Goal: Navigation & Orientation: Find specific page/section

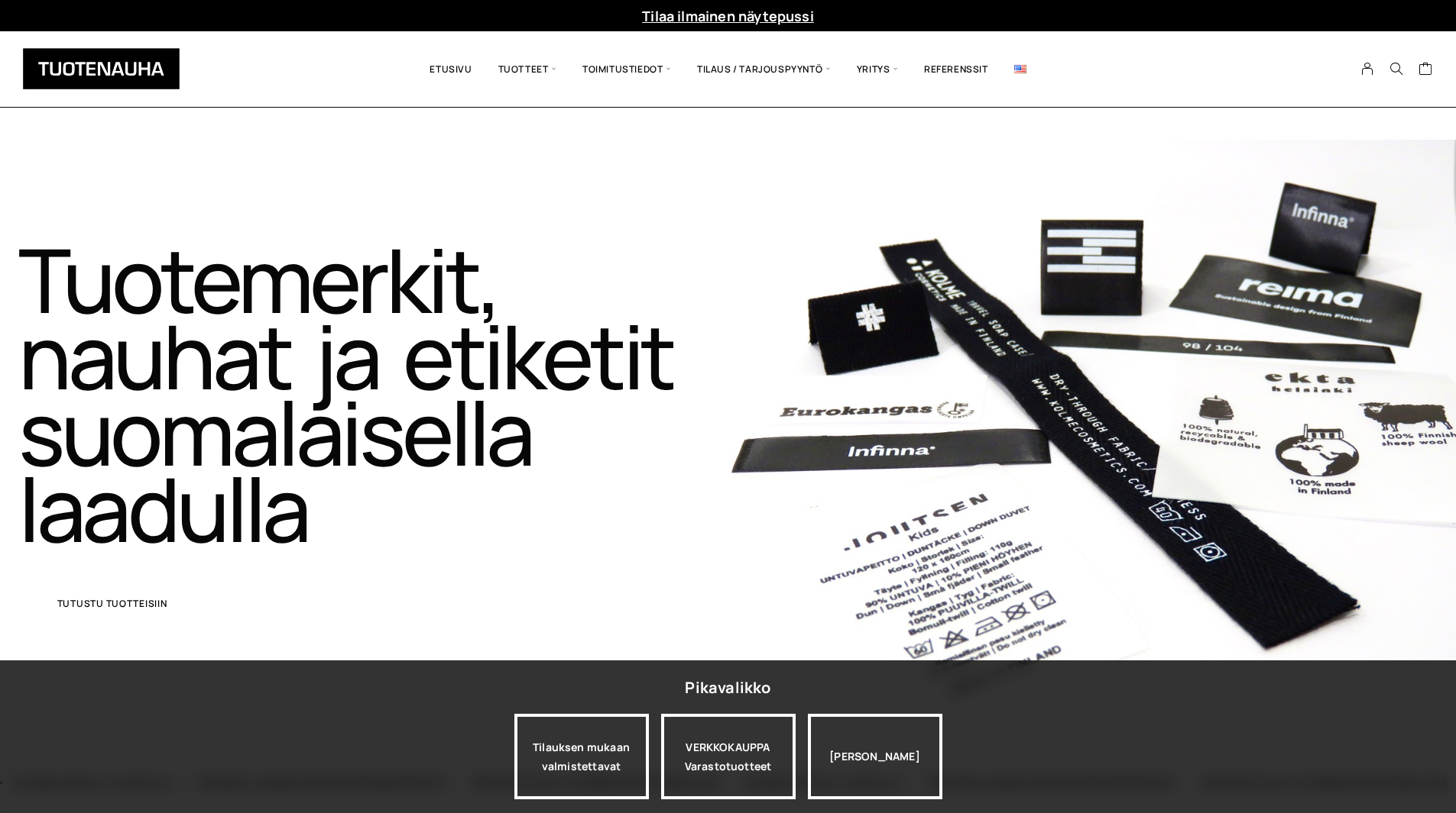
click at [178, 604] on link "Tutustu tuotteisiin" at bounding box center [113, 604] width 188 height 38
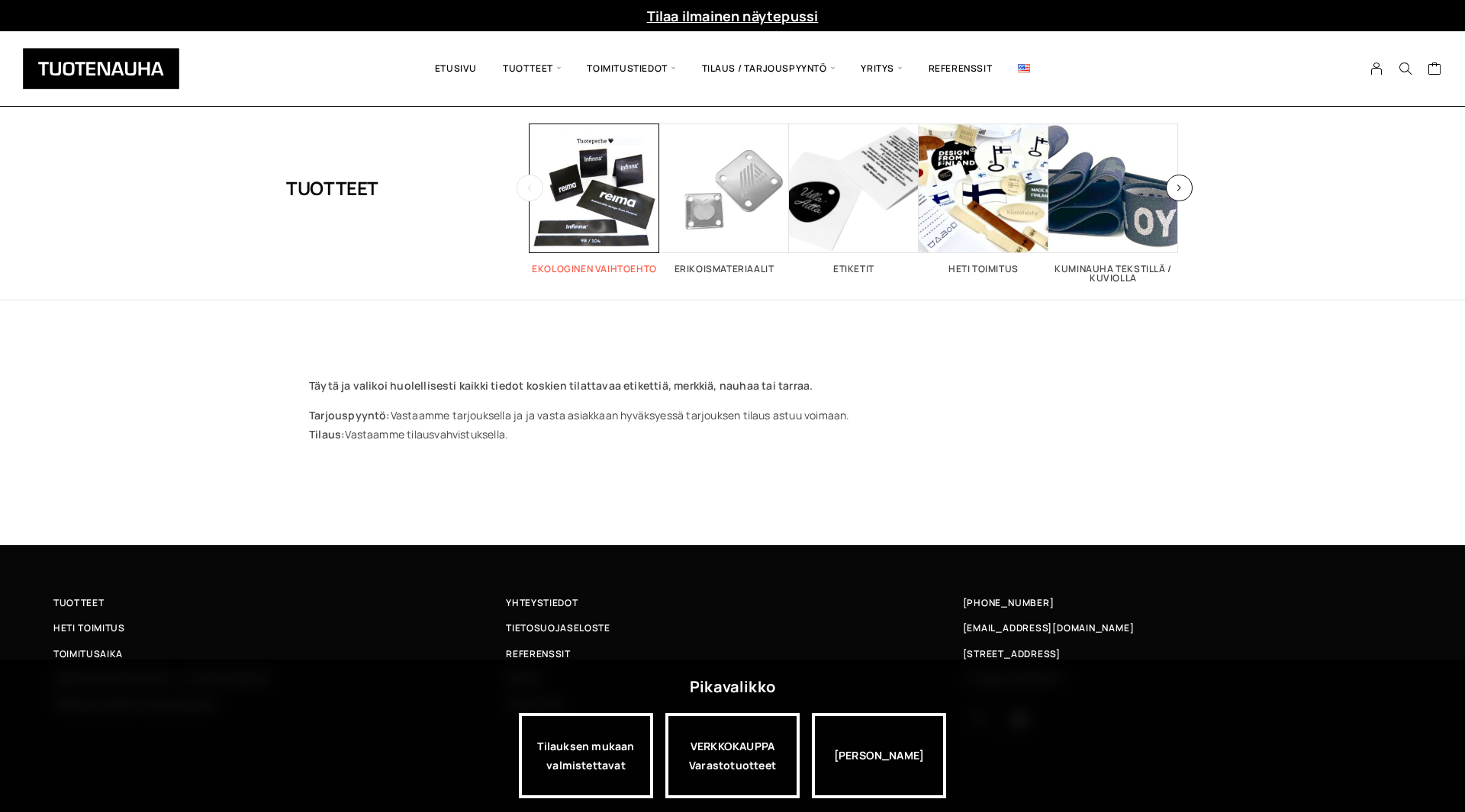
click at [623, 206] on span "Visit product category Ekologinen vaihtoehto" at bounding box center [594, 189] width 130 height 130
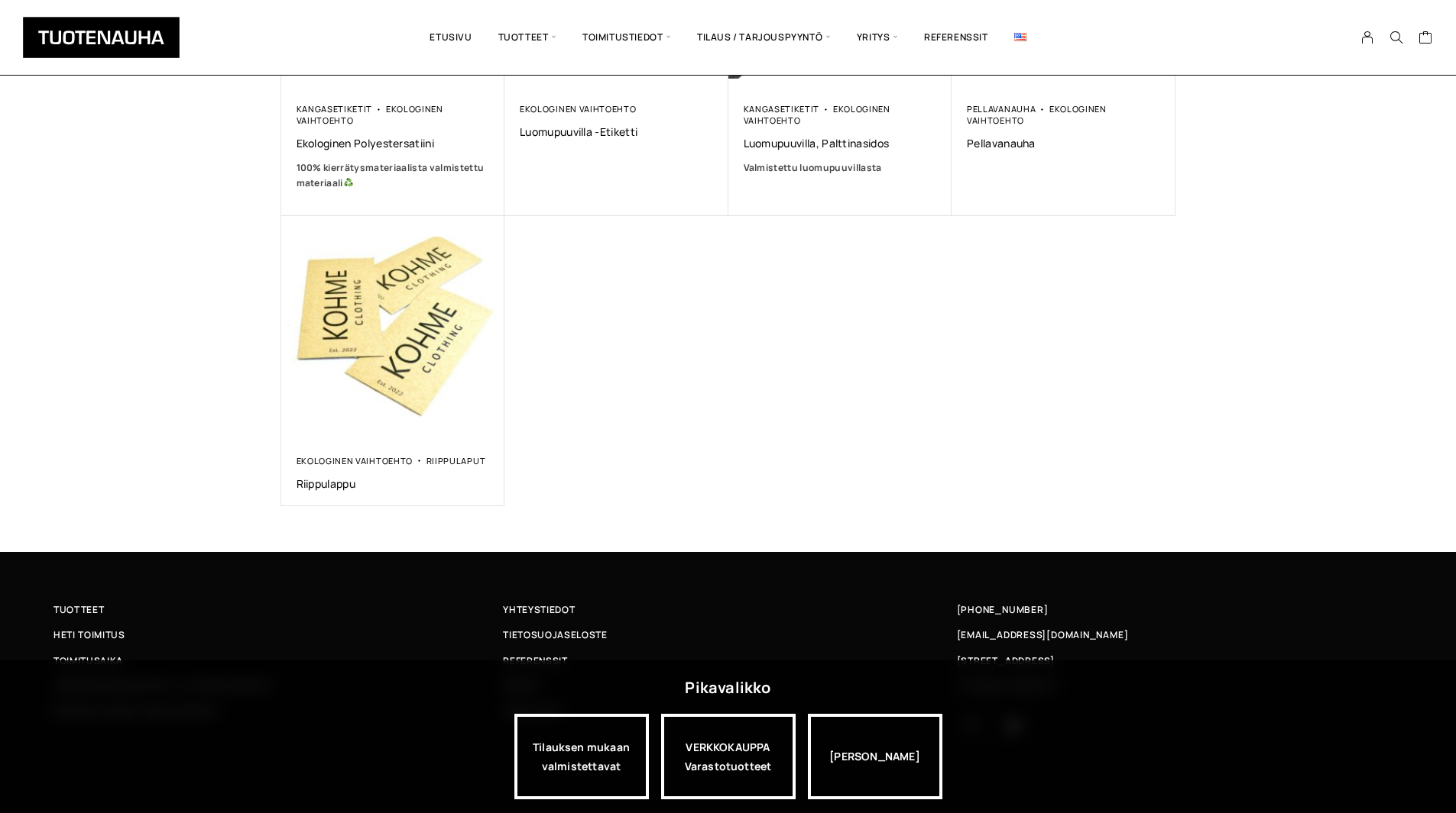
scroll to position [477, 0]
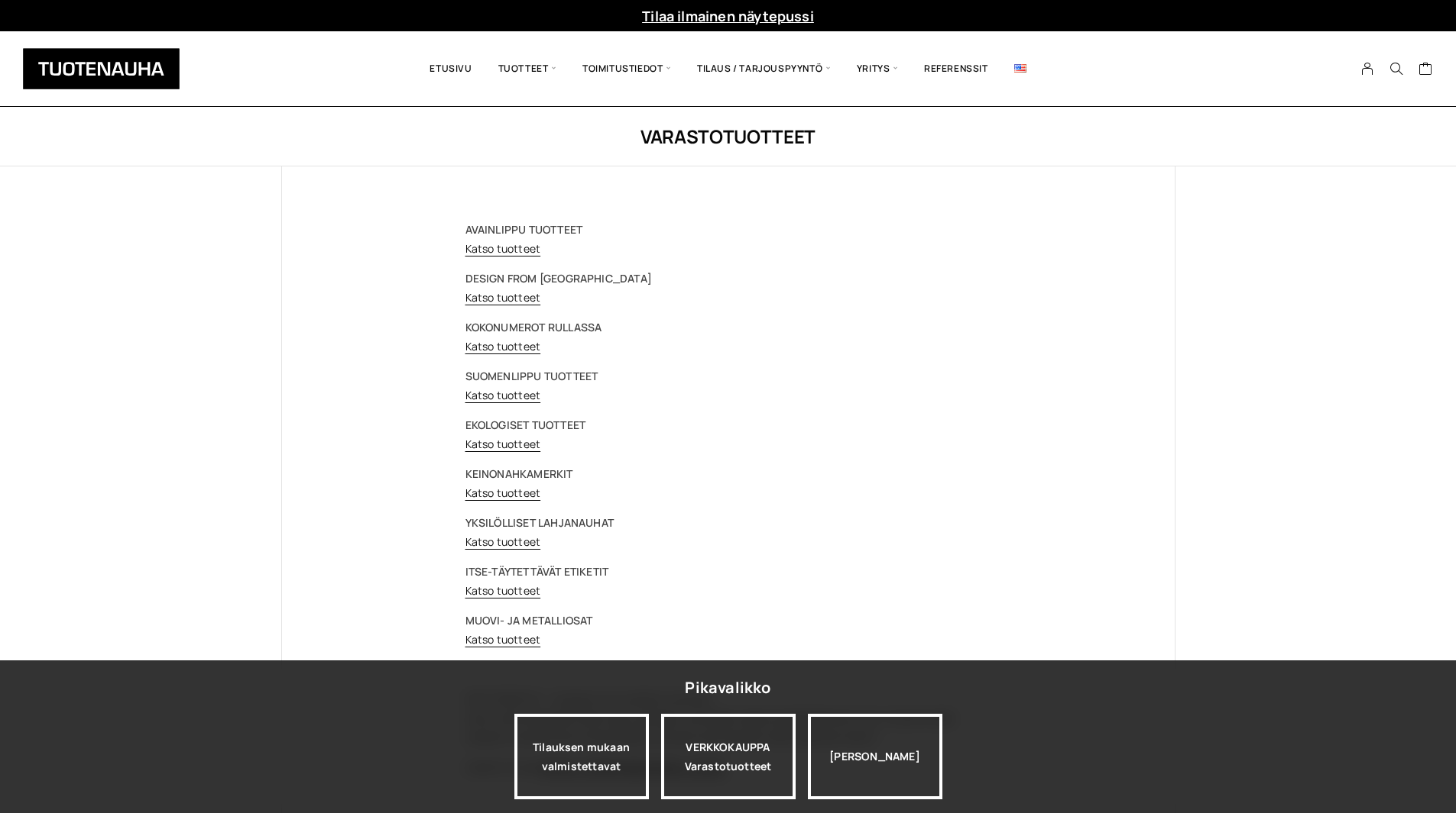
click at [533, 456] on div "AVAINLIPPU TUOTTEET Katso tuotteet DESIGN FROM [GEOGRAPHIC_DATA] Katso tuotteet…" at bounding box center [728, 498] width 526 height 557
click at [534, 444] on link "Katso tuotteet" at bounding box center [504, 444] width 76 height 14
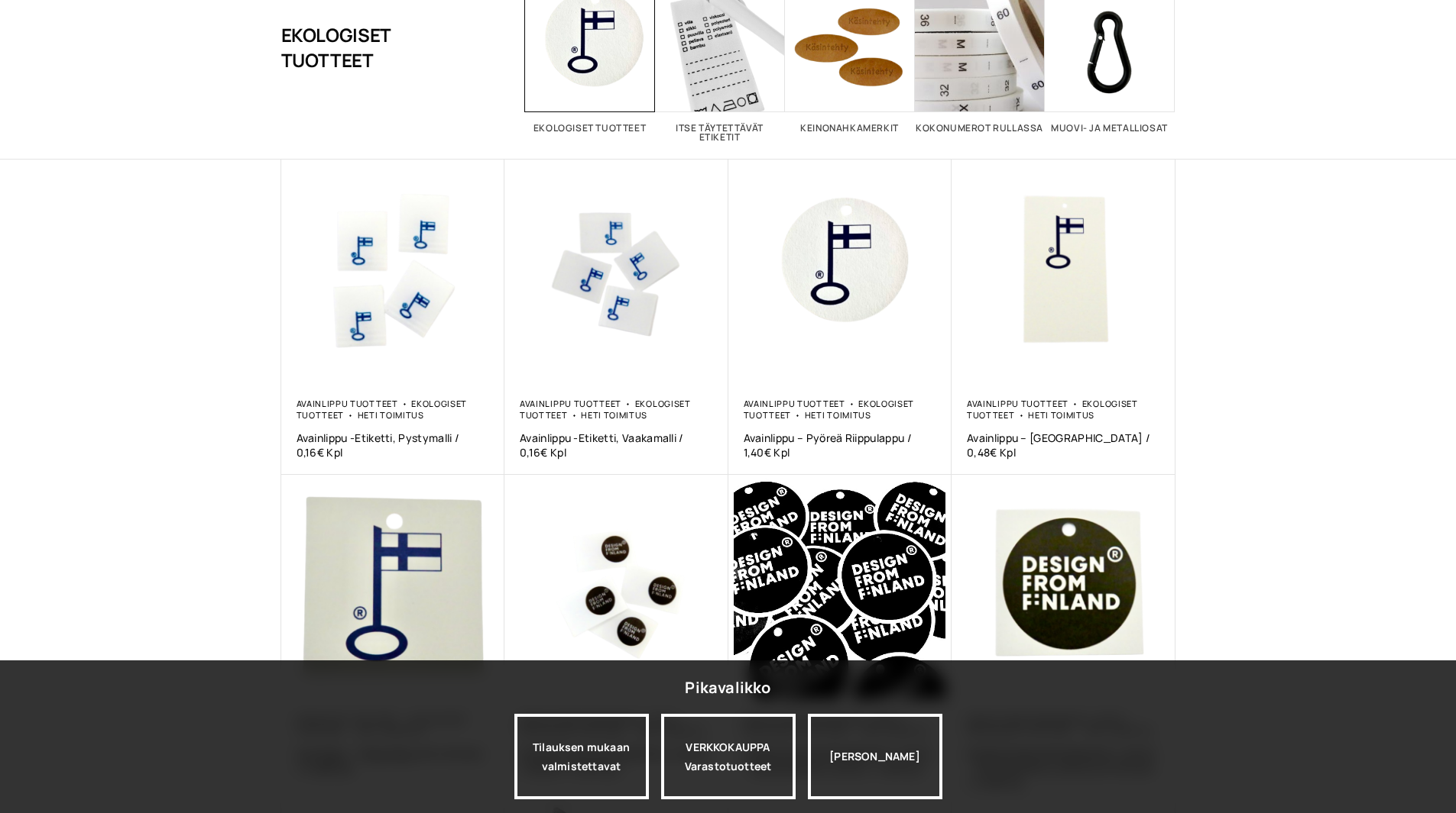
scroll to position [18, 0]
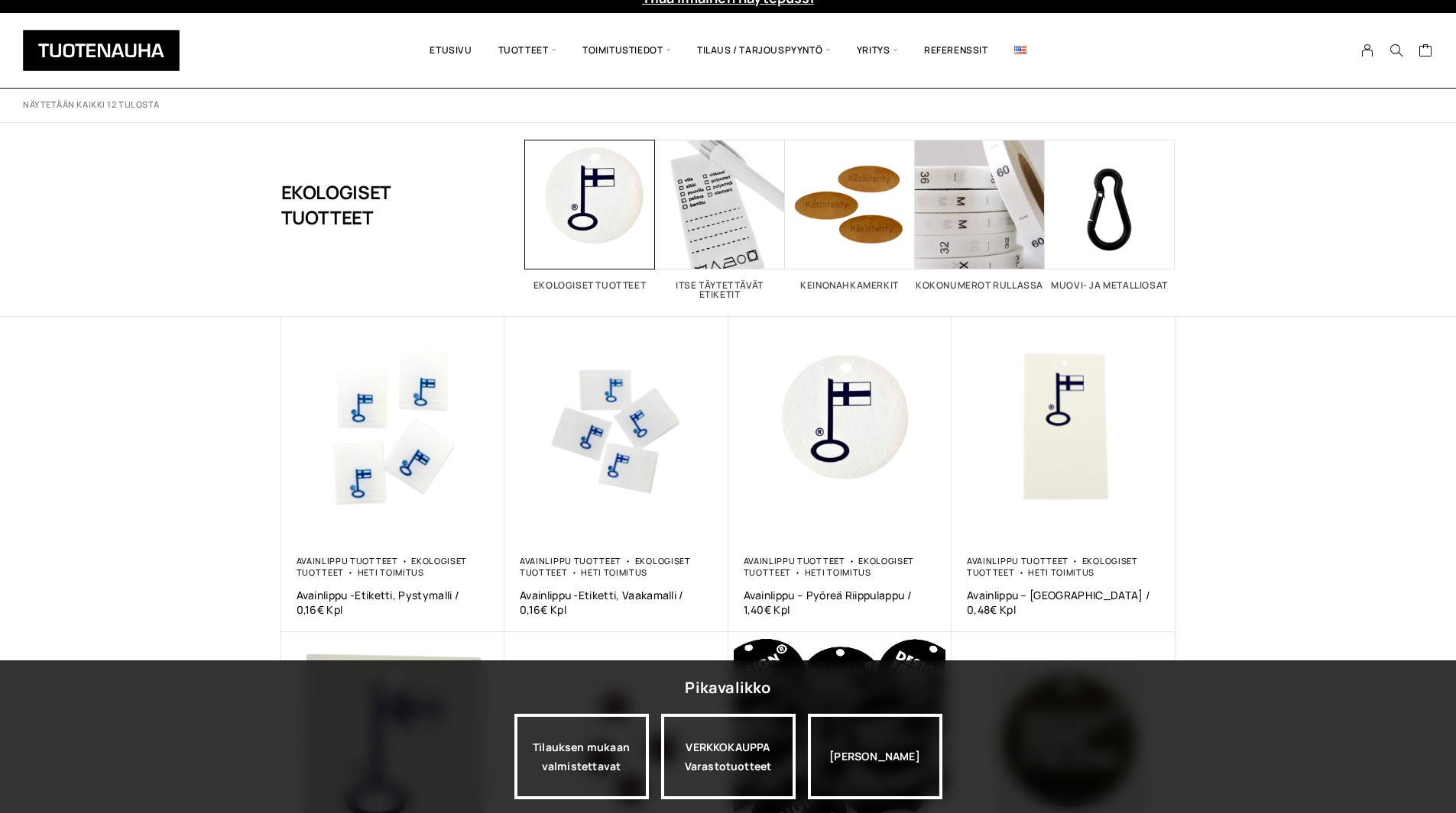
click at [1193, 273] on header "Näytetään kaikki 12 tulosta Lajittelu: ostetuin ensin Järjestä uusimman mukaan …" at bounding box center [728, 203] width 1456 height 229
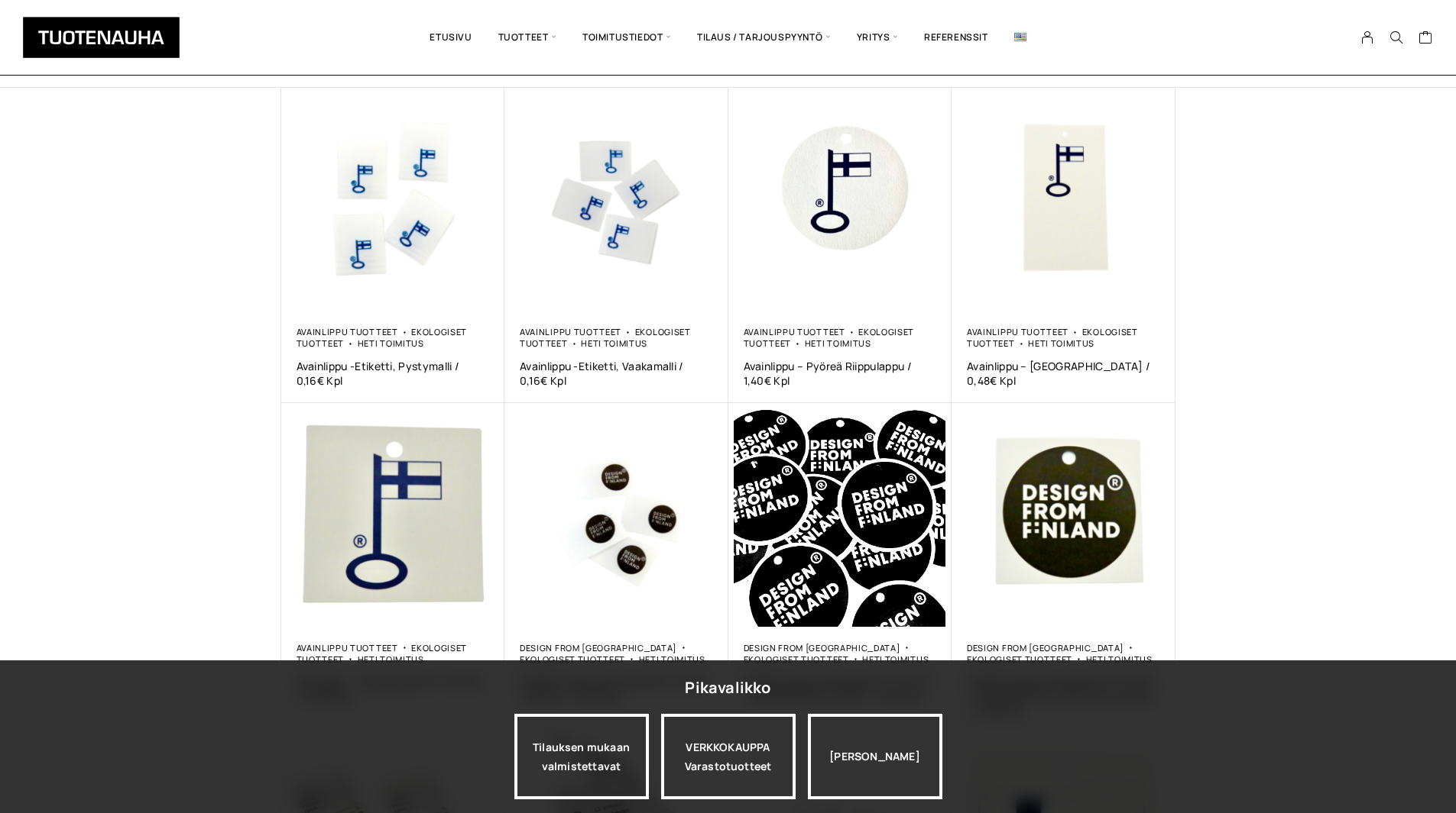
scroll to position [0, 0]
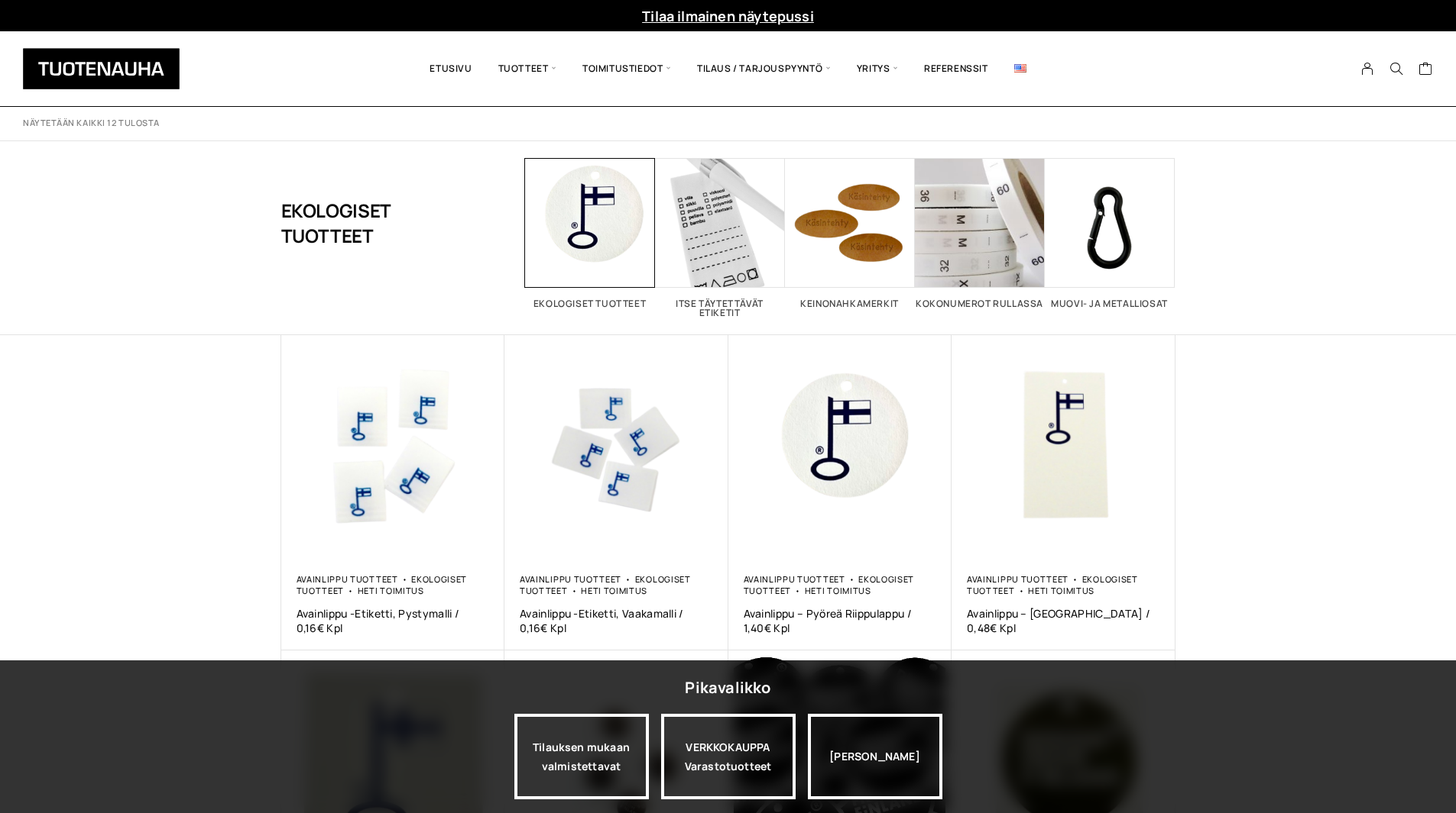
click at [349, 276] on h1 "Ekologiset tuotteet" at bounding box center [364, 223] width 167 height 130
click at [1228, 310] on header "Näytetään kaikki 12 tulosta Lajittelu: ostetuin ensin Järjestä uusimman mukaan …" at bounding box center [728, 222] width 1456 height 229
click at [1264, 487] on div "Näytetään kaikki 12 tulosta Lajittelu: ostetuin ensin Järjestä uusimman mukaan …" at bounding box center [728, 725] width 1456 height 1235
click at [1355, 460] on div "Näytetään kaikki 12 tulosta Lajittelu: ostetuin ensin Järjestä uusimman mukaan …" at bounding box center [728, 725] width 1456 height 1235
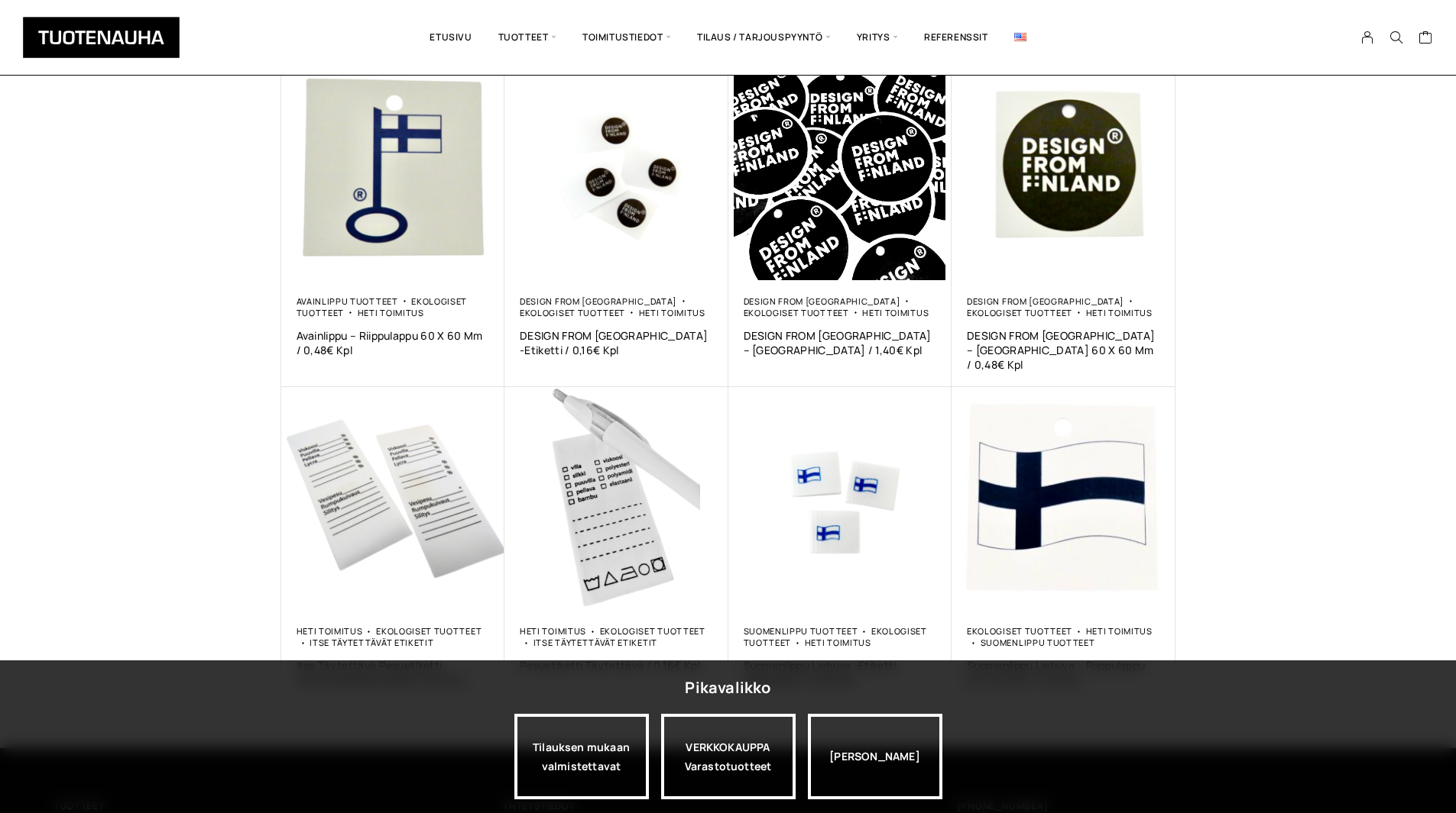
scroll to position [587, 0]
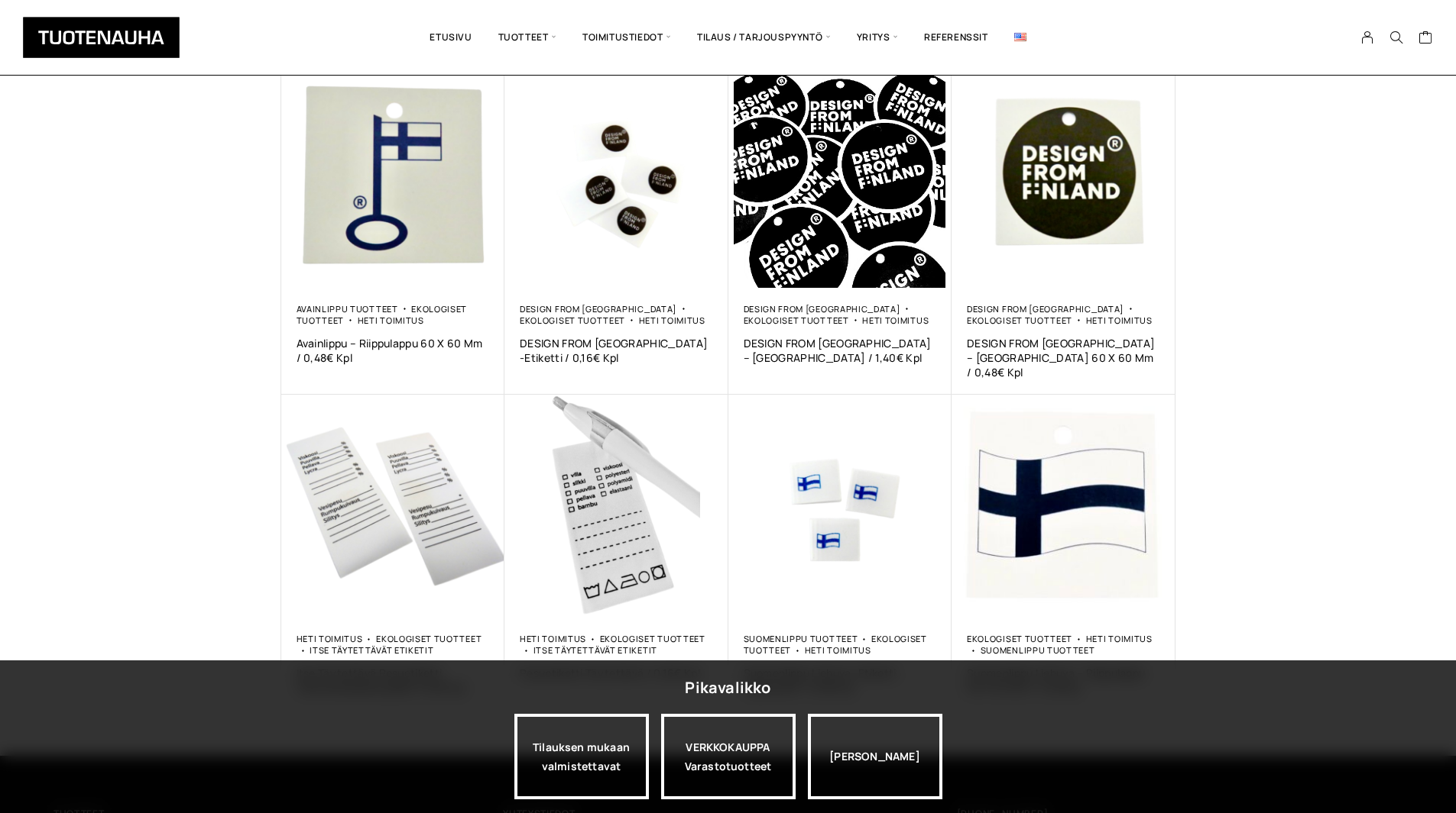
click at [1343, 525] on div "Näytetään kaikki 12 tulosta Lajittelu: ostetuin ensin Järjestä uusimman mukaan …" at bounding box center [728, 138] width 1456 height 1235
drag, startPoint x: 1449, startPoint y: 466, endPoint x: 1463, endPoint y: 425, distance: 43.3
click at [1455, 434] on html "Mitä etsit? Clear Tilaa ilmainen näytepussi Filter Filter Ostoskori on tyhjä. E…" at bounding box center [728, 218] width 1456 height 1610
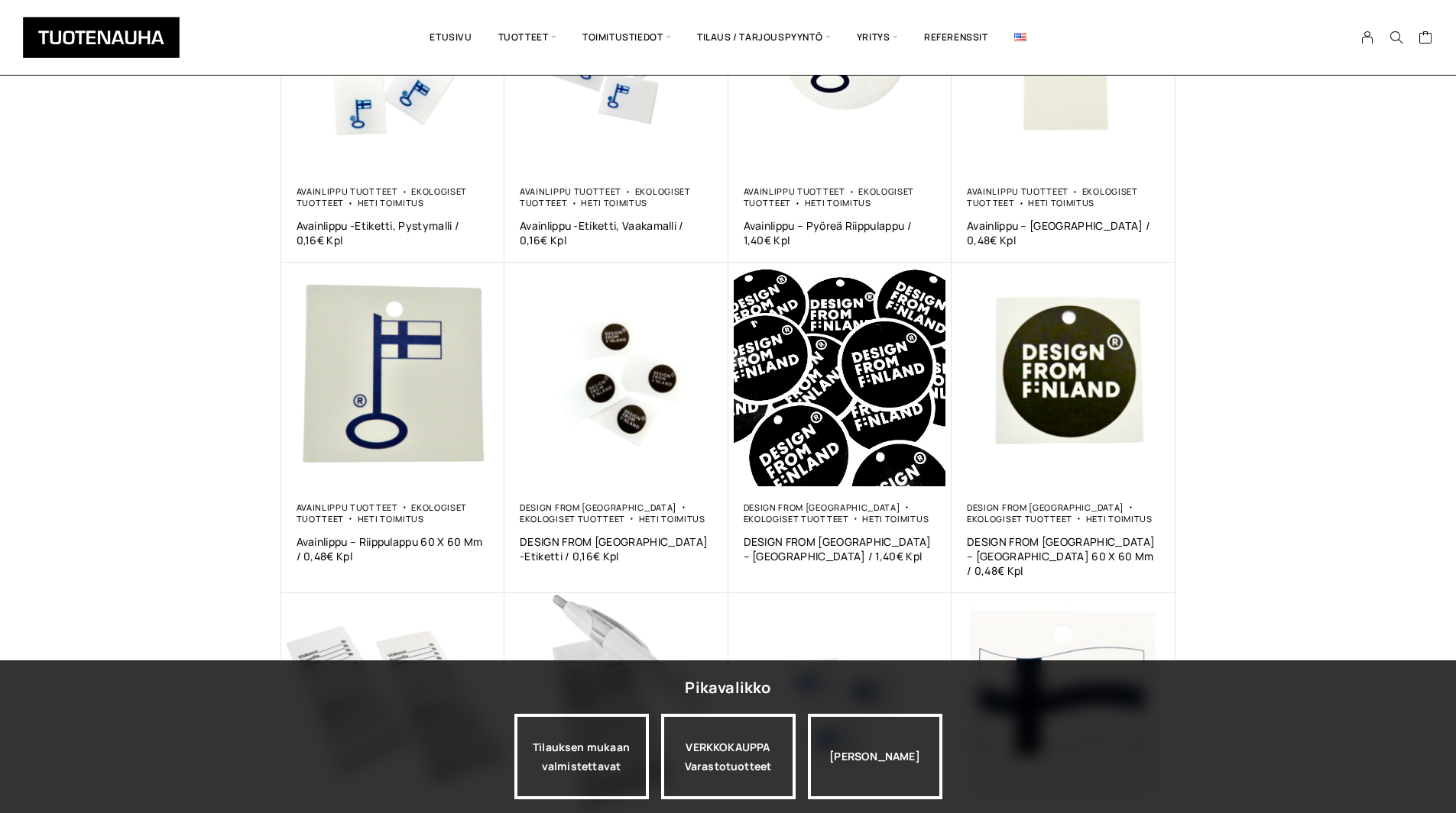
scroll to position [392, 0]
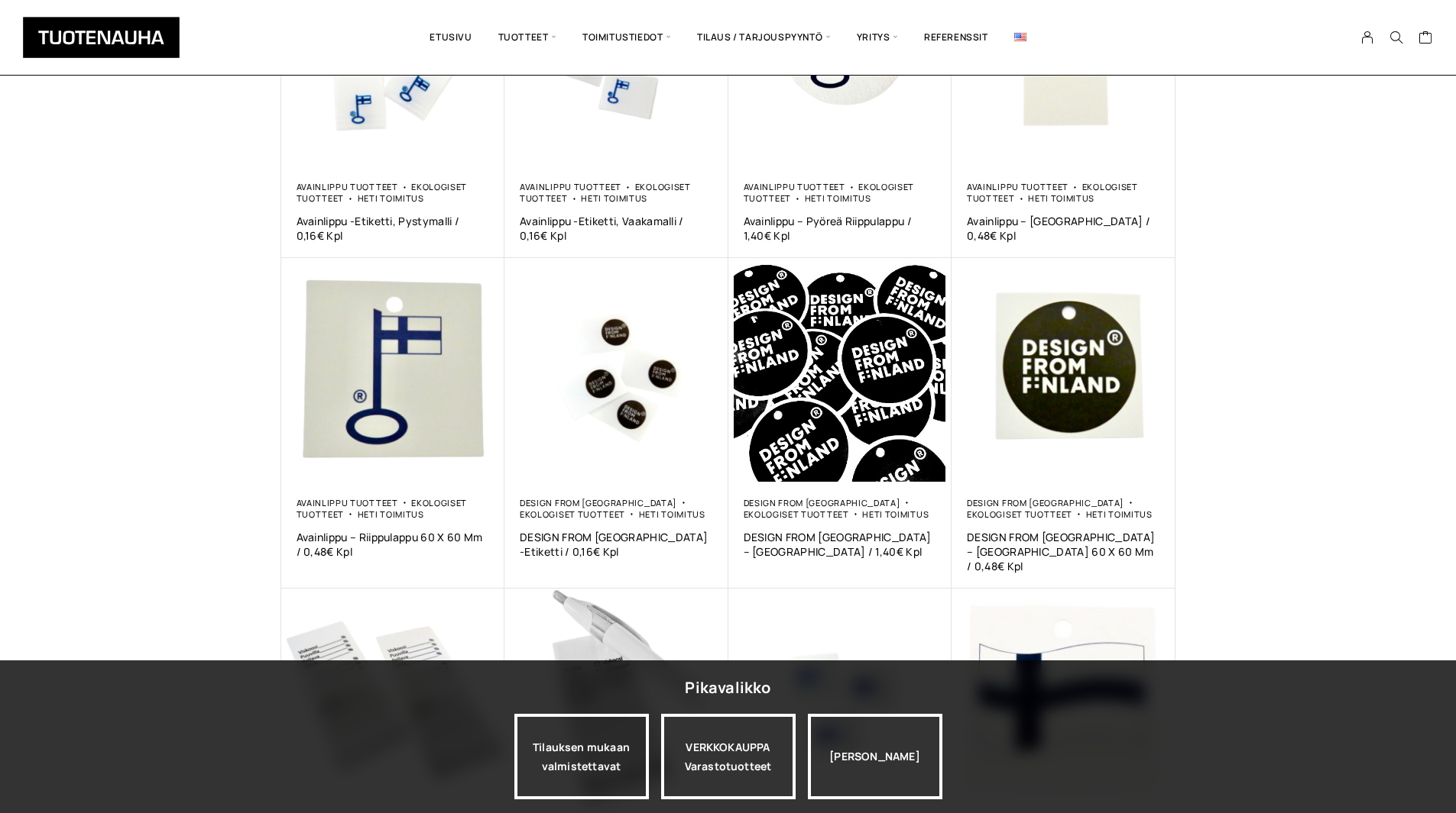
click at [1367, 385] on div "Näytetään kaikki 12 tulosta Lajittelu: ostetuin ensin Järjestä uusimman mukaan …" at bounding box center [728, 332] width 1456 height 1235
click at [1363, 391] on div "Näytetään kaikki 12 tulosta Lajittelu: ostetuin ensin Järjestä uusimman mukaan …" at bounding box center [728, 332] width 1456 height 1235
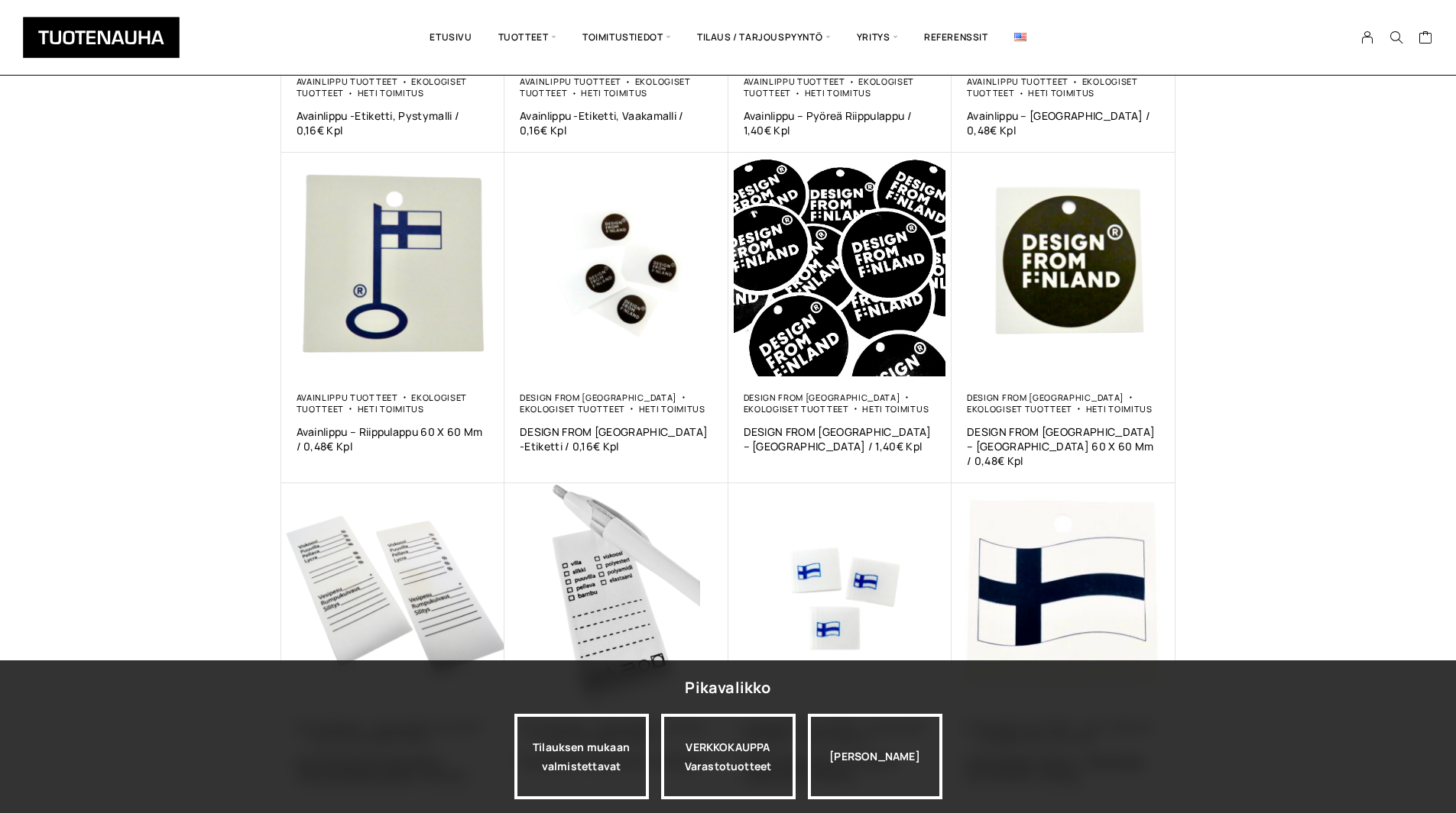
scroll to position [489, 0]
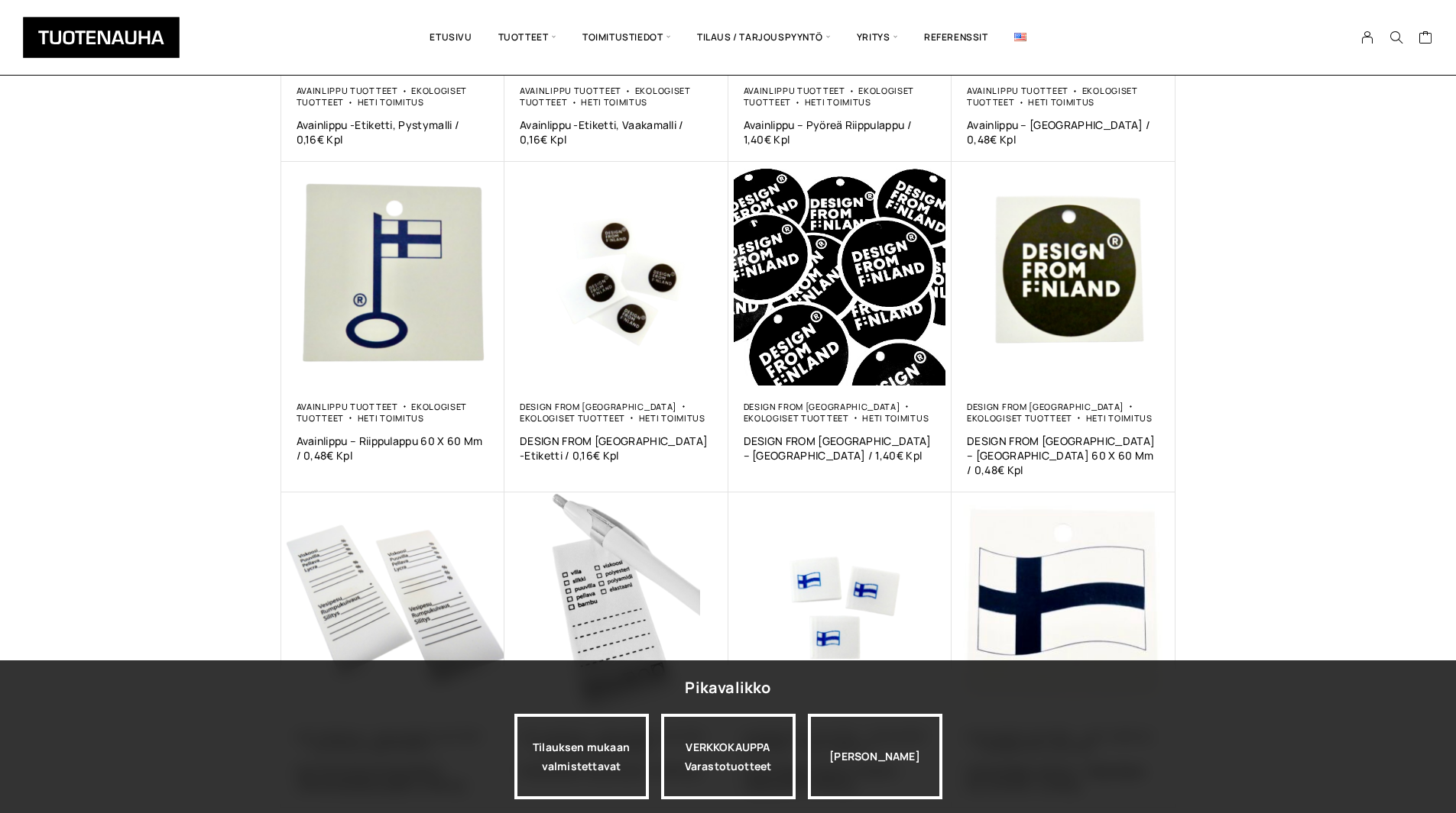
click at [1356, 450] on div "Näytetään kaikki 12 tulosta Lajittelu: ostetuin ensin Järjestä uusimman mukaan …" at bounding box center [728, 236] width 1456 height 1235
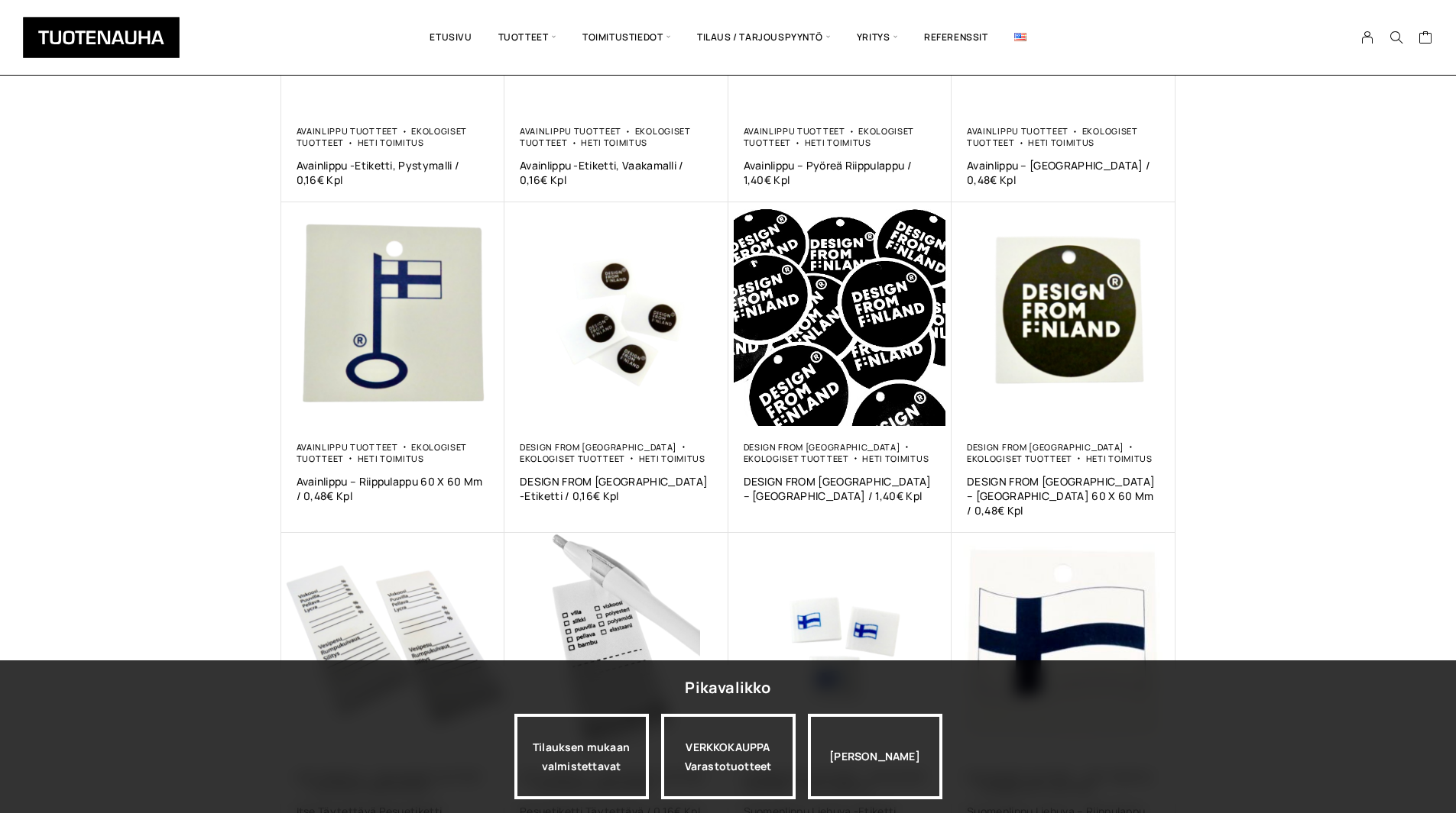
scroll to position [451, 0]
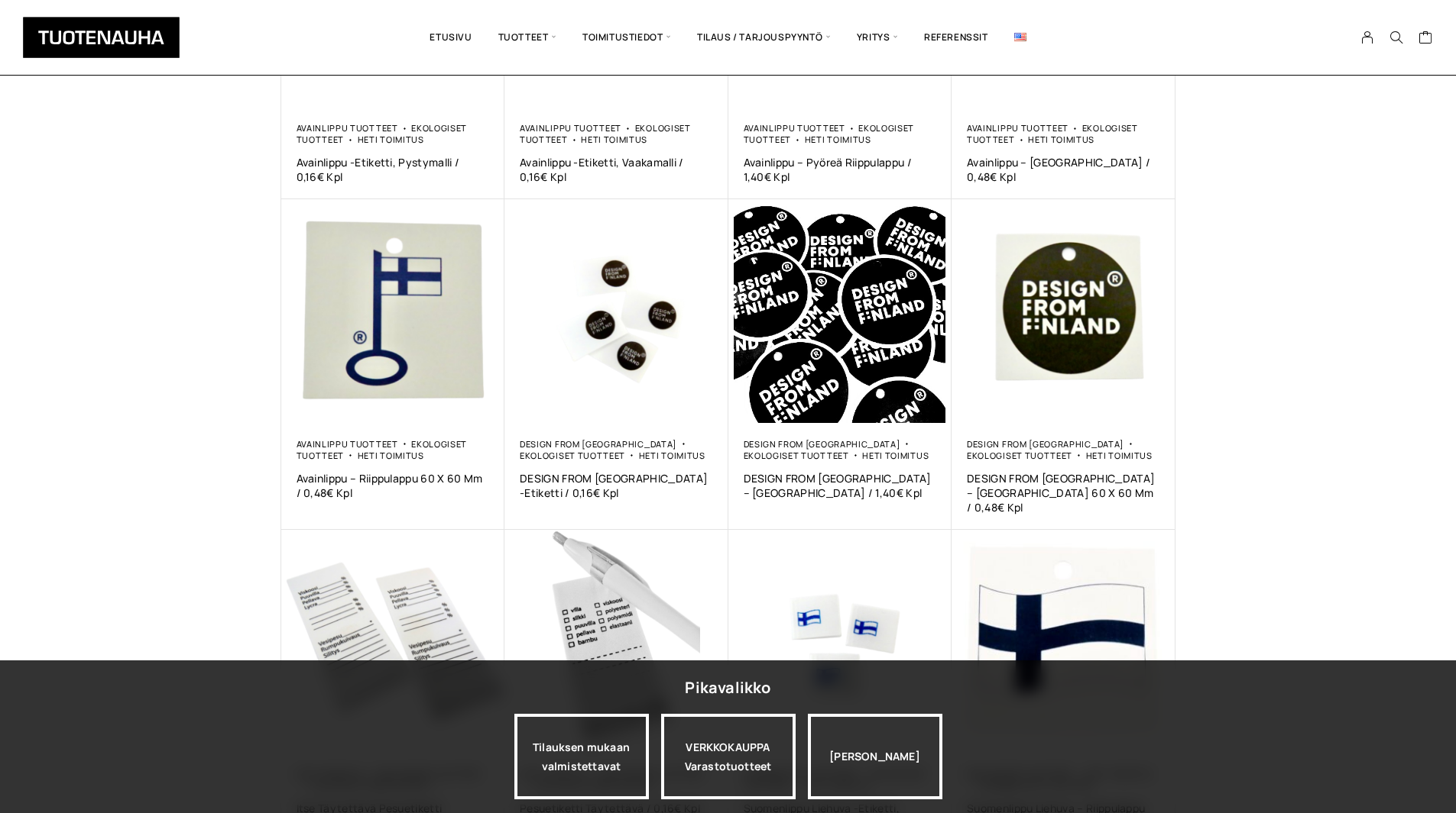
click at [1394, 443] on div "Näytetään kaikki 12 tulosta Lajittelu: ostetuin ensin Järjestä uusimman mukaan …" at bounding box center [728, 274] width 1456 height 1235
click at [1343, 223] on div "Näytetään kaikki 12 tulosta Lajittelu: ostetuin ensin Järjestä uusimman mukaan …" at bounding box center [728, 274] width 1456 height 1235
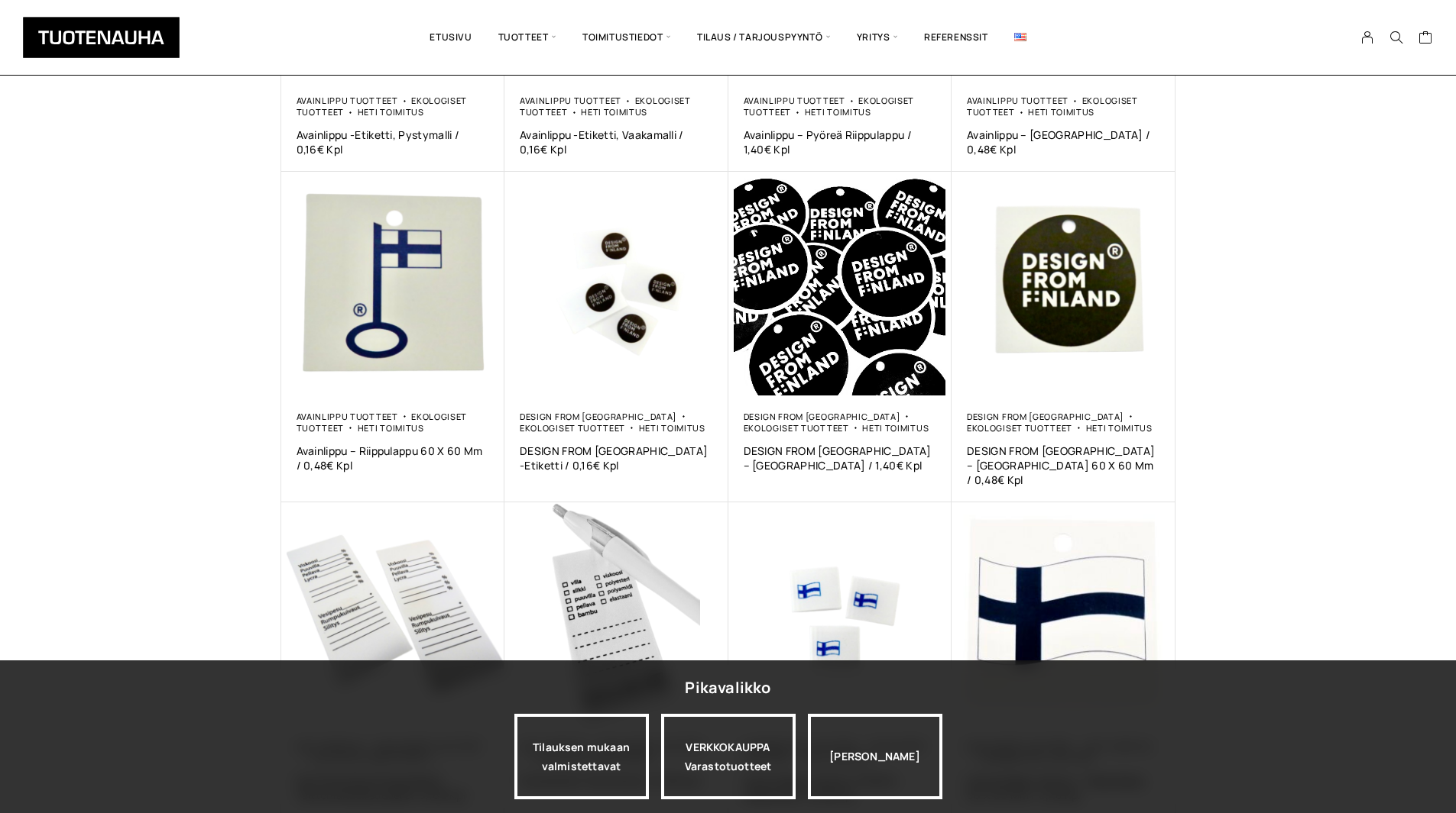
scroll to position [512, 0]
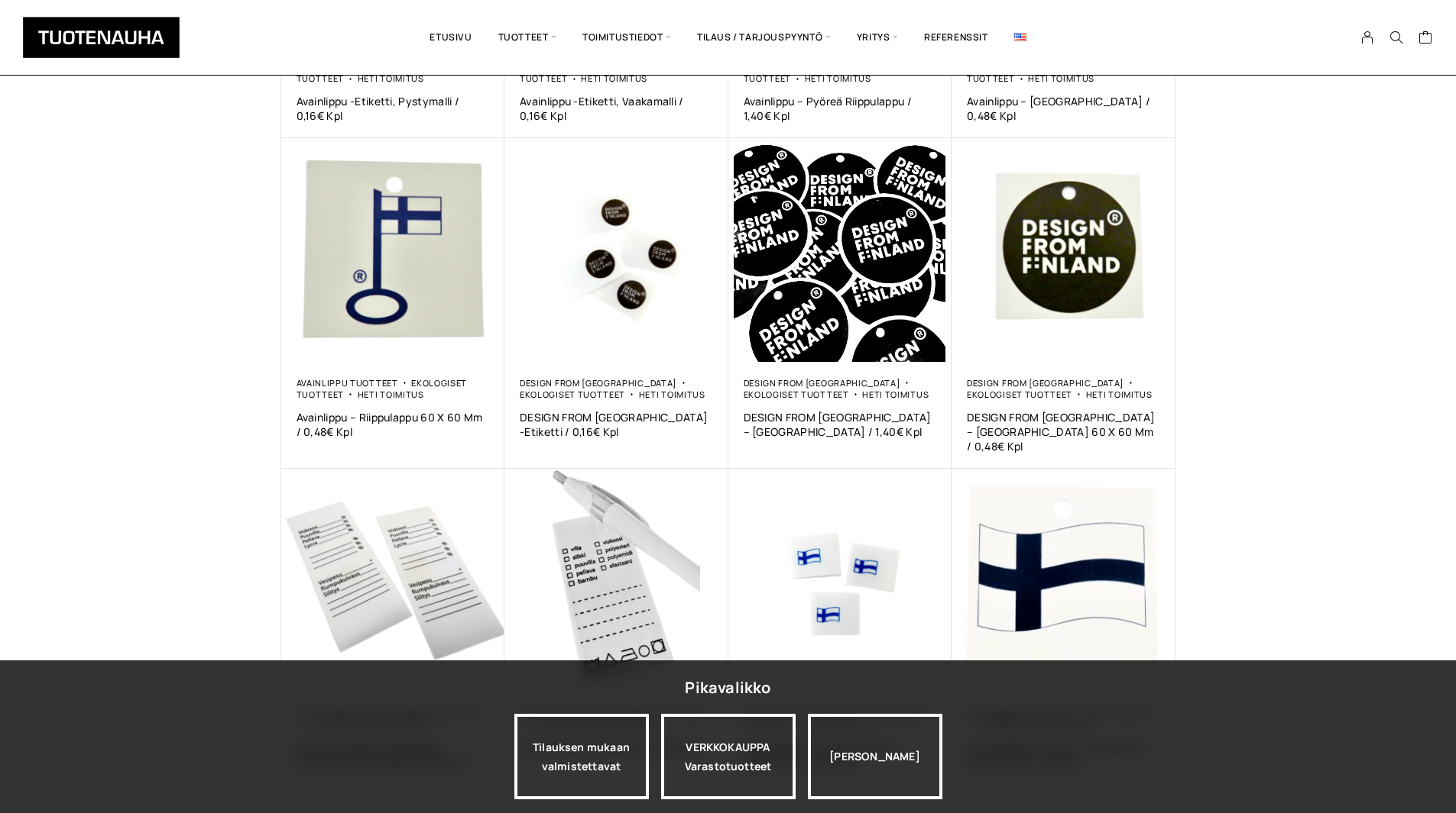
click at [1365, 482] on div "Näytetään kaikki 12 tulosta Lajittelu: ostetuin ensin Järjestä uusimman mukaan …" at bounding box center [728, 212] width 1456 height 1235
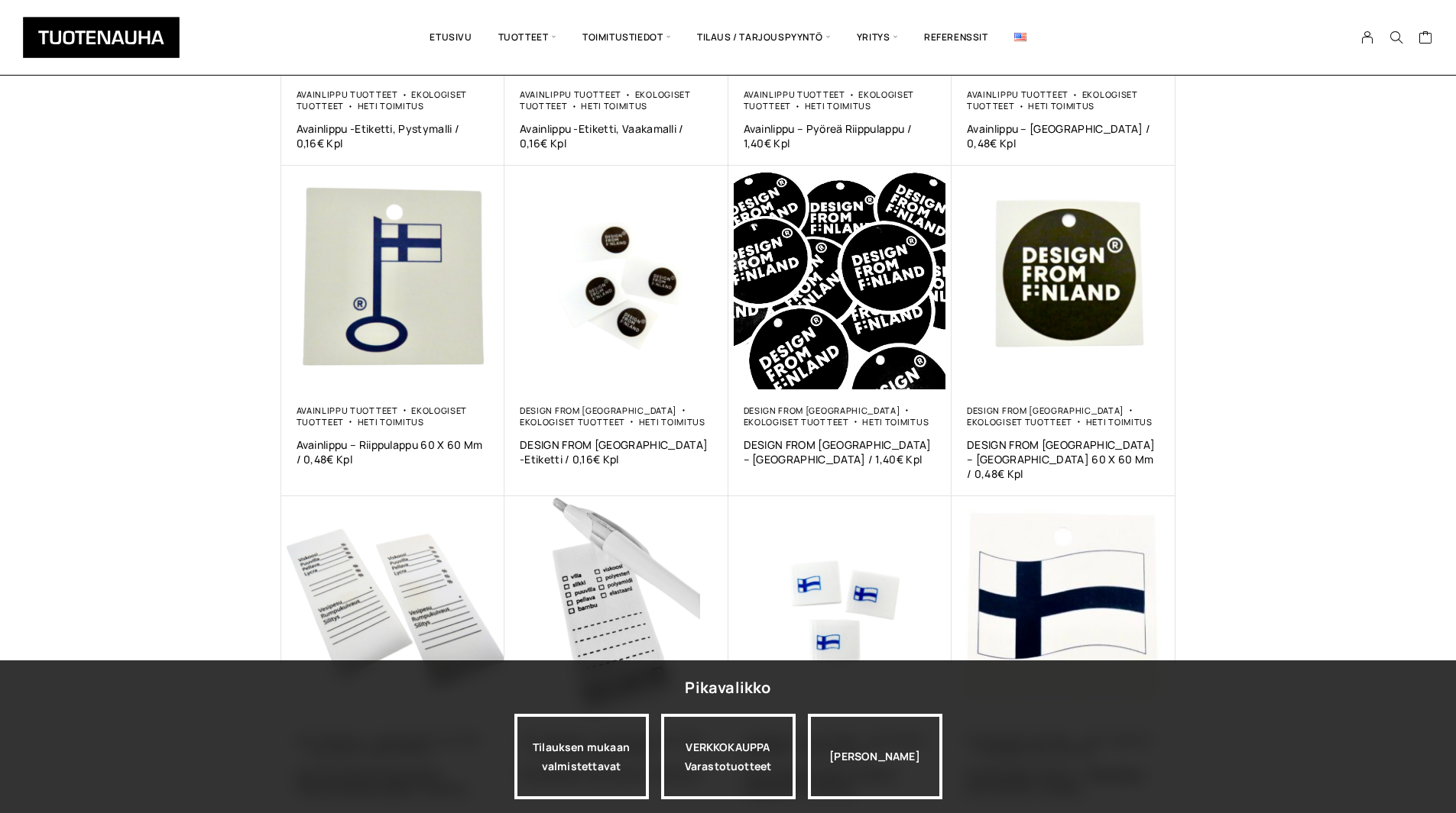
scroll to position [478, 0]
